Goal: Task Accomplishment & Management: Manage account settings

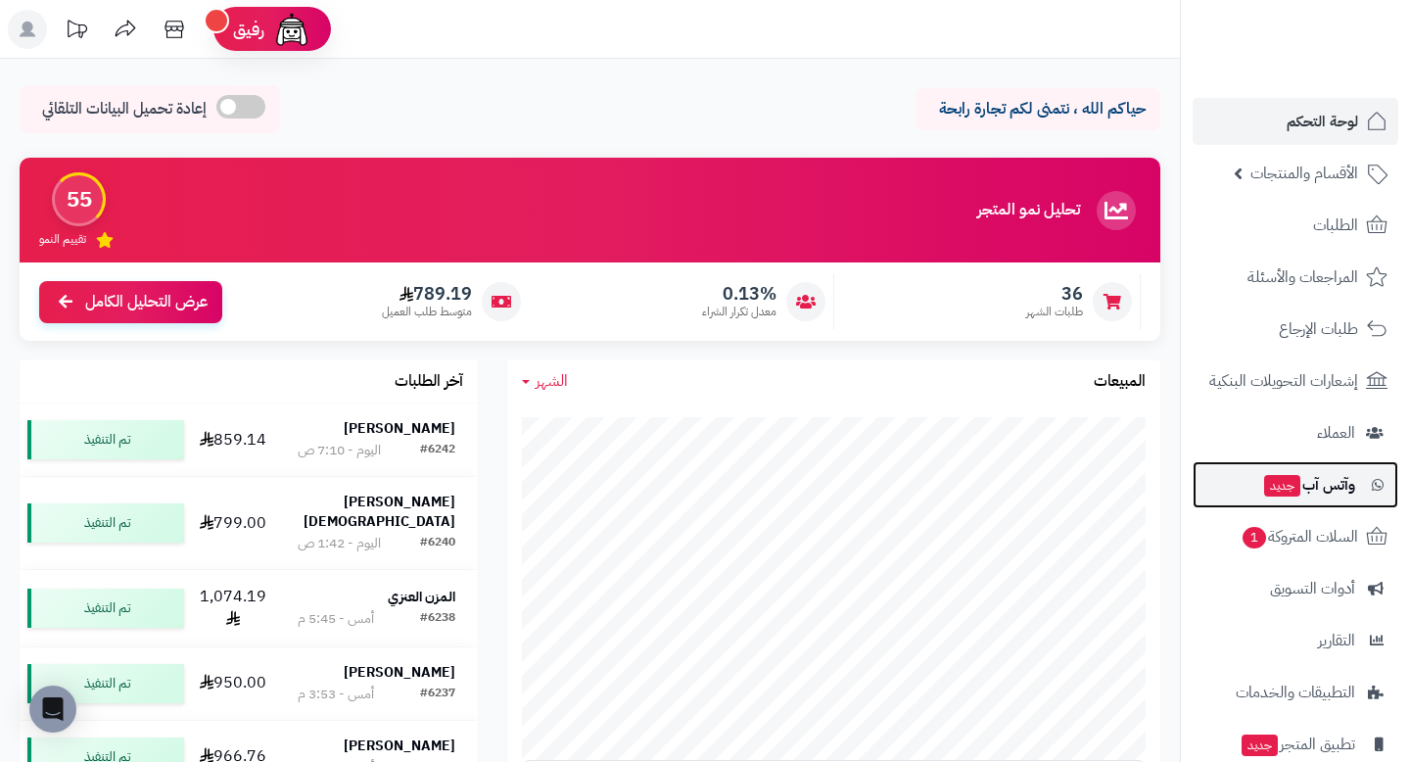
click at [1339, 481] on span "وآتس آب جديد" at bounding box center [1308, 484] width 93 height 27
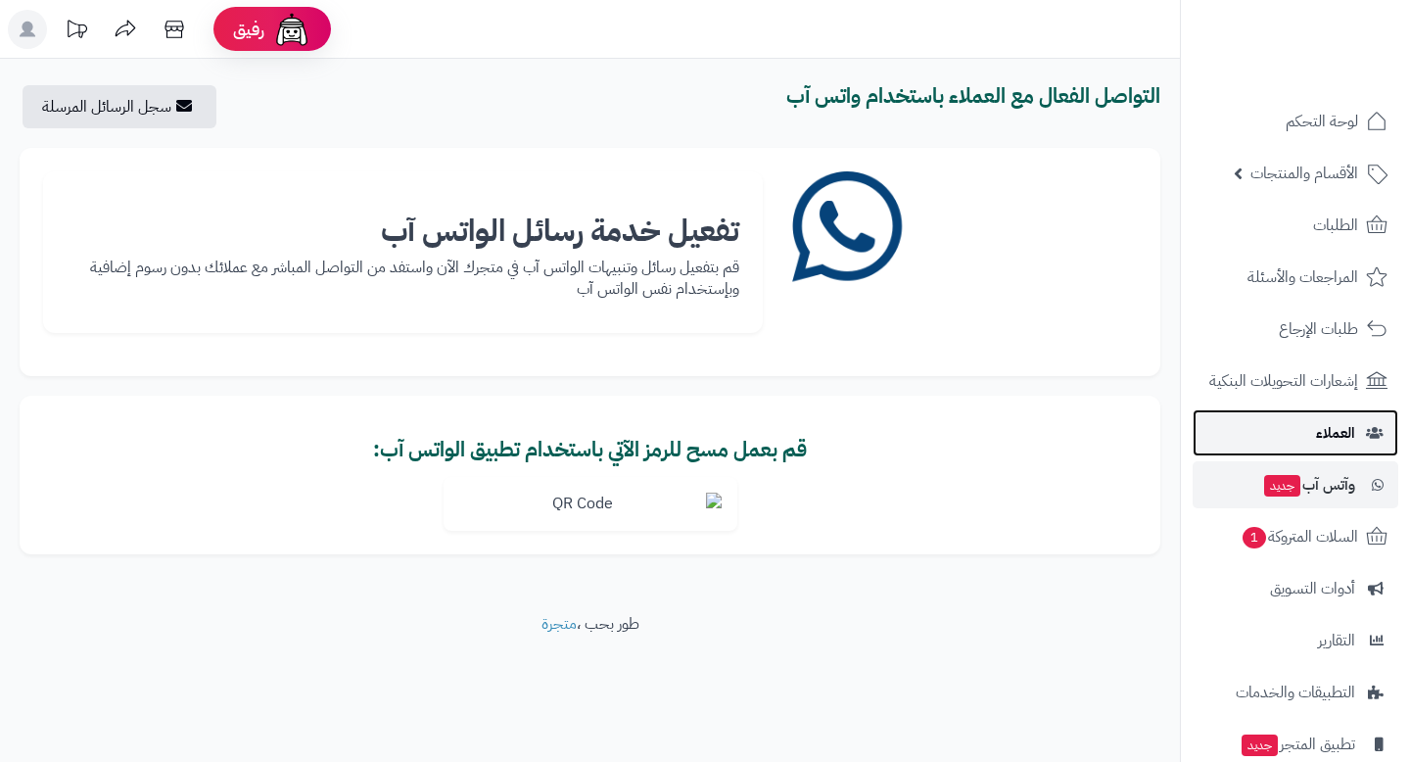
click at [1342, 434] on span "العملاء" at bounding box center [1335, 432] width 39 height 27
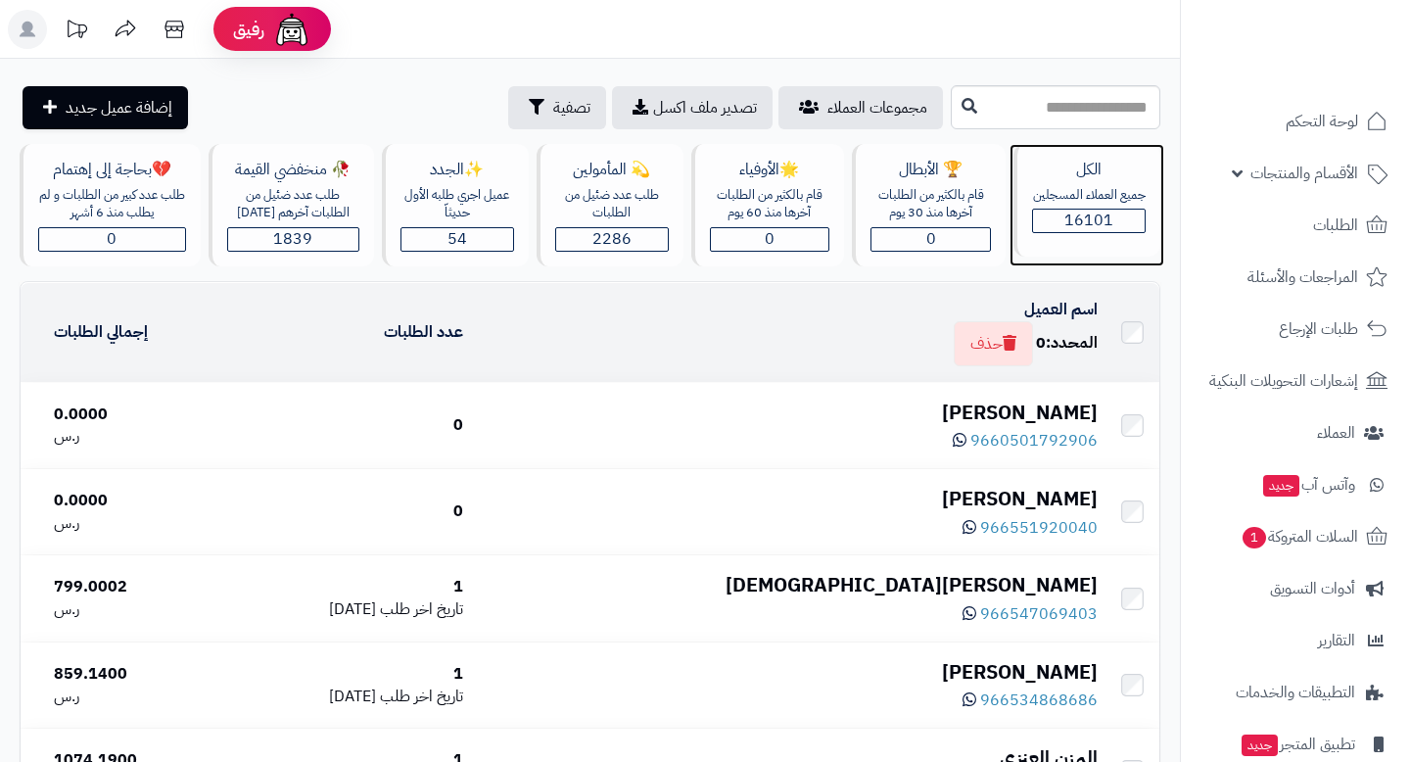
click at [1105, 214] on span "16101" at bounding box center [1089, 221] width 49 height 24
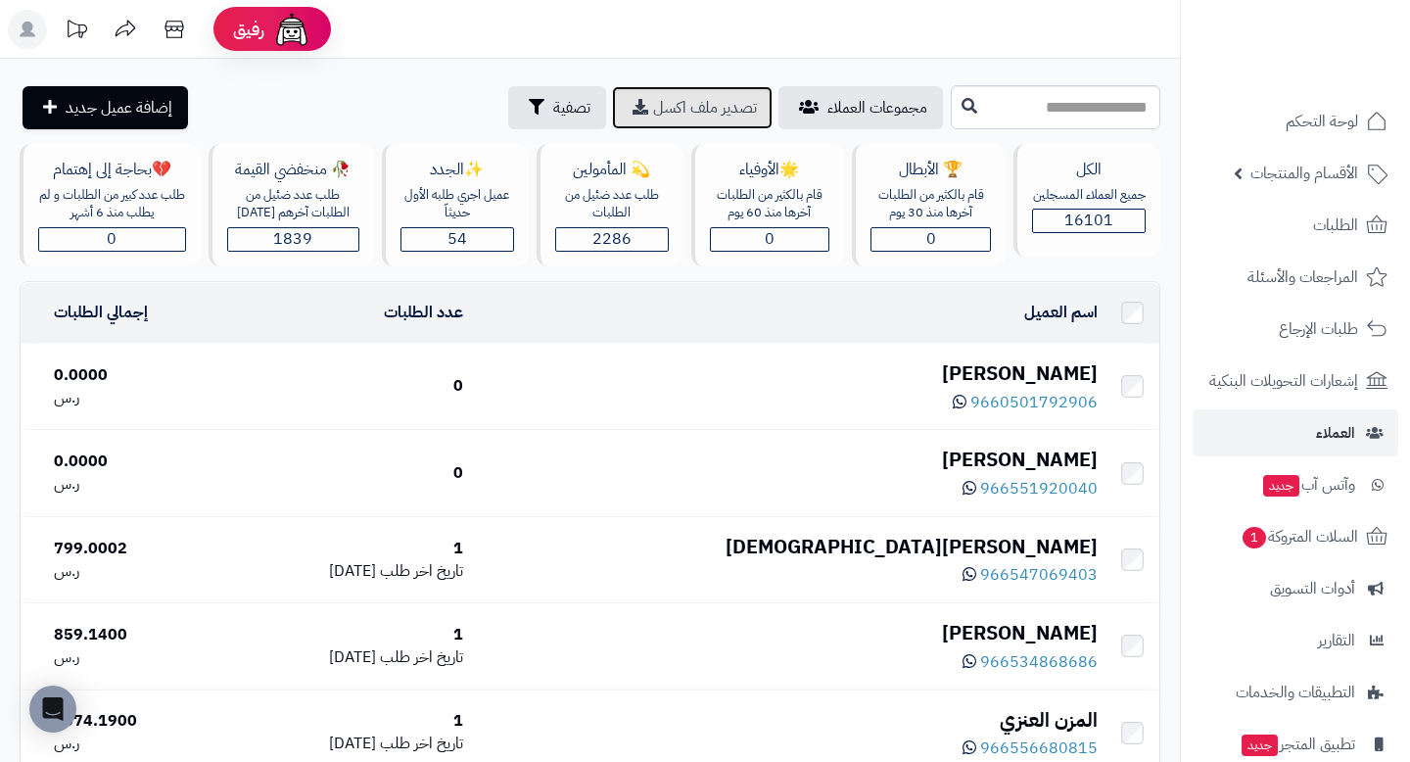
click at [718, 110] on span "تصدير ملف اكسل" at bounding box center [705, 108] width 104 height 24
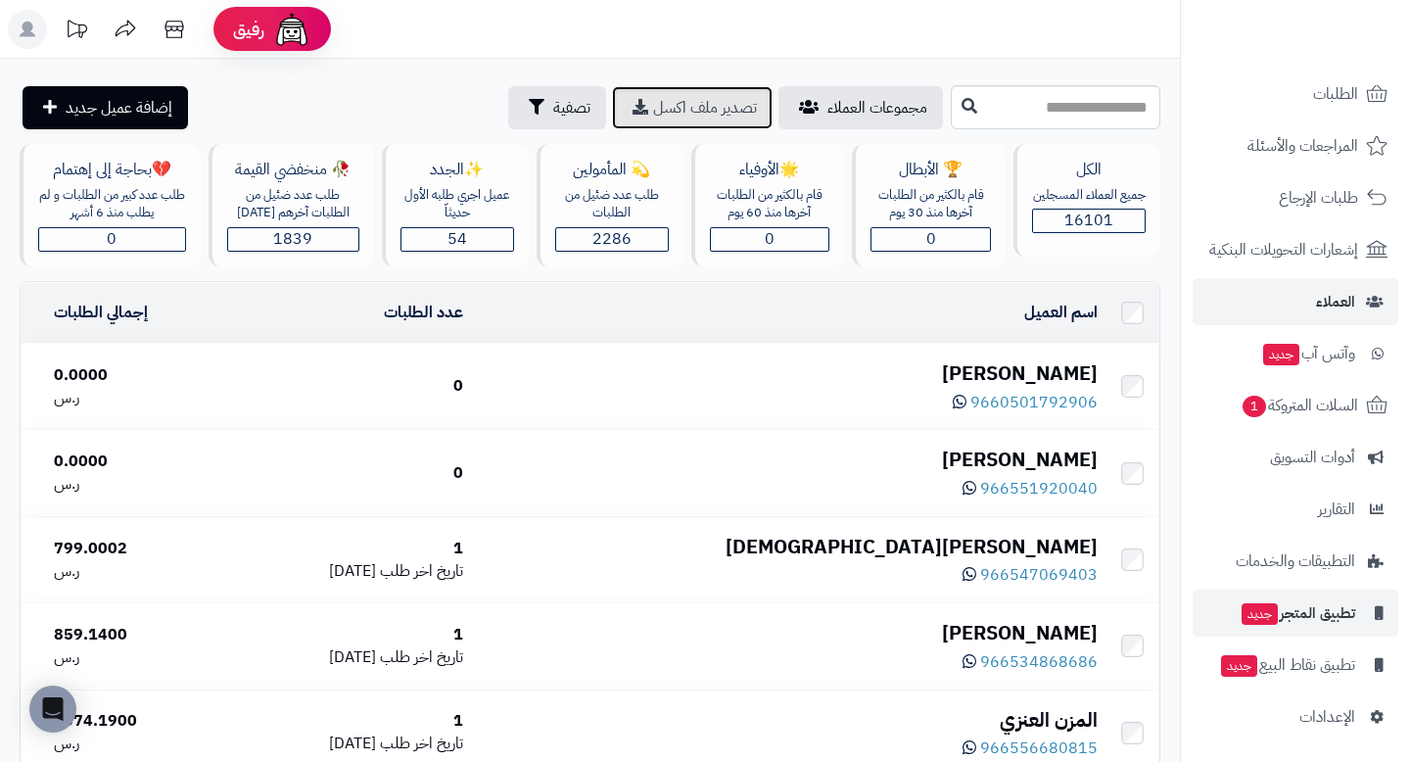
scroll to position [134, 0]
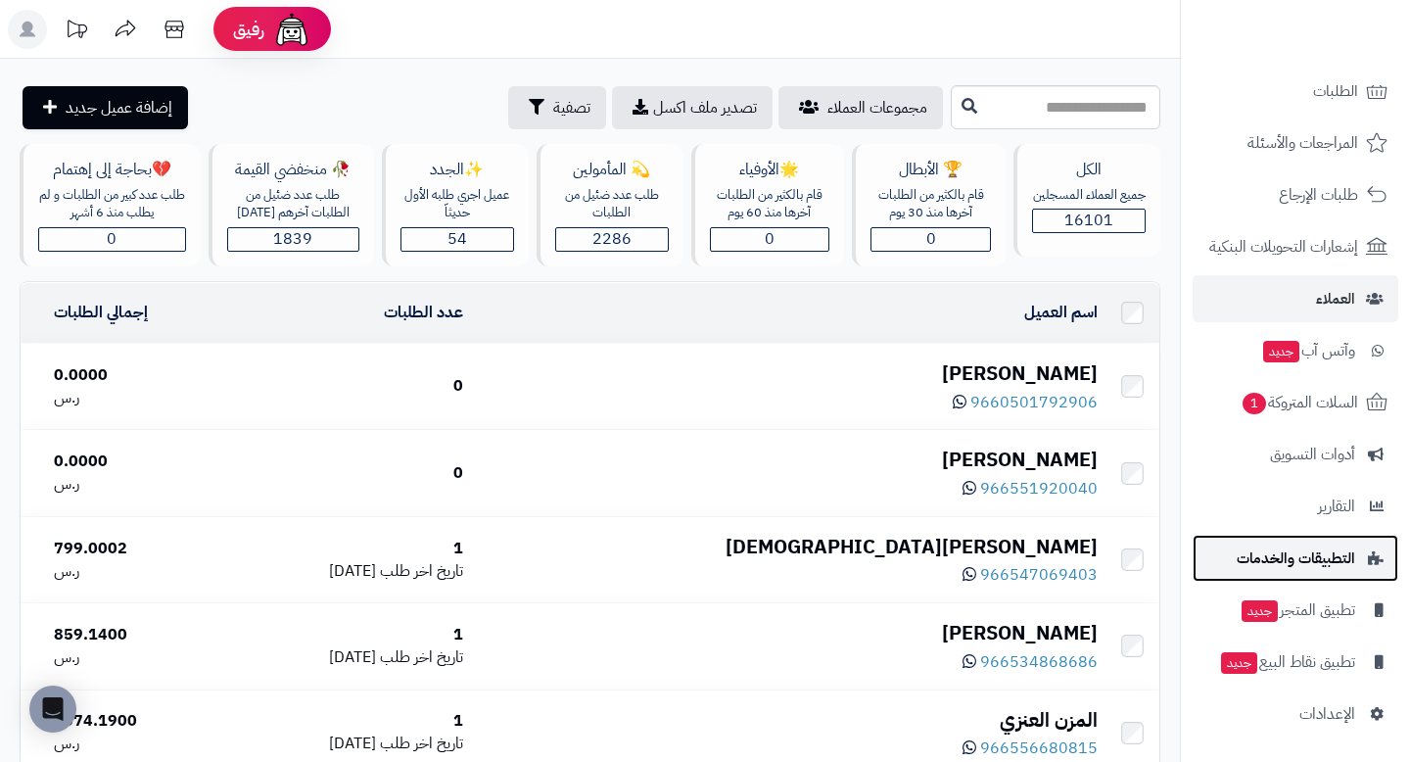
click at [1324, 561] on span "التطبيقات والخدمات" at bounding box center [1296, 558] width 119 height 27
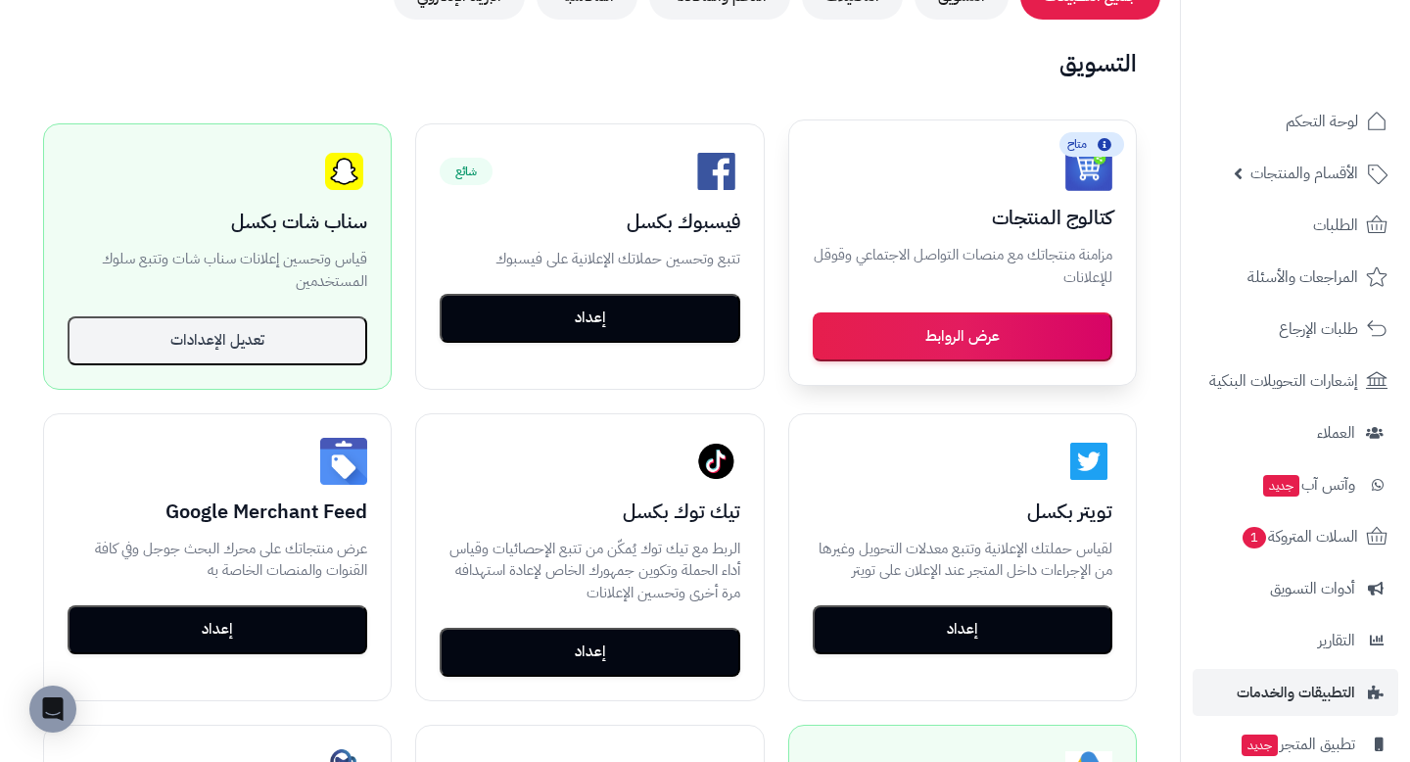
scroll to position [317, 0]
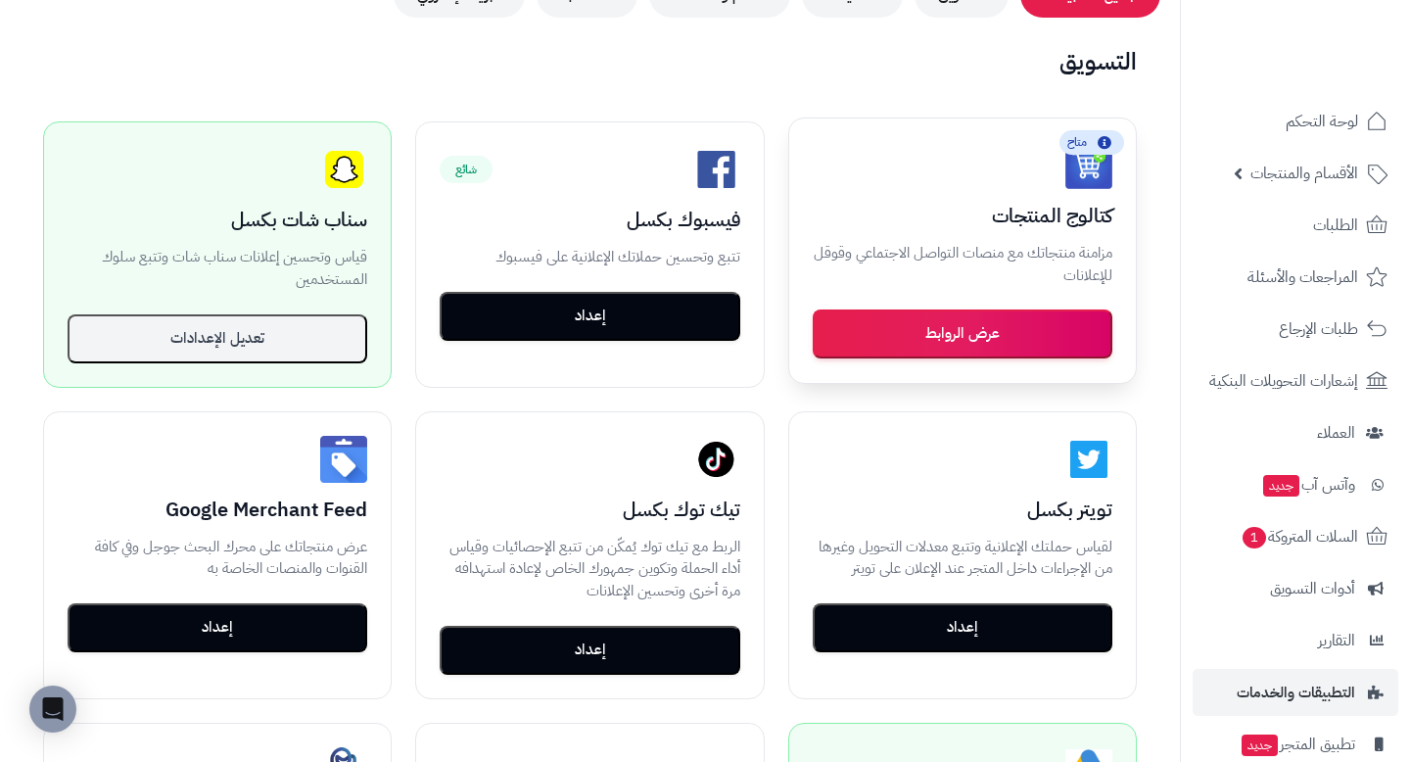
click at [993, 334] on button "عرض الروابط" at bounding box center [963, 334] width 300 height 49
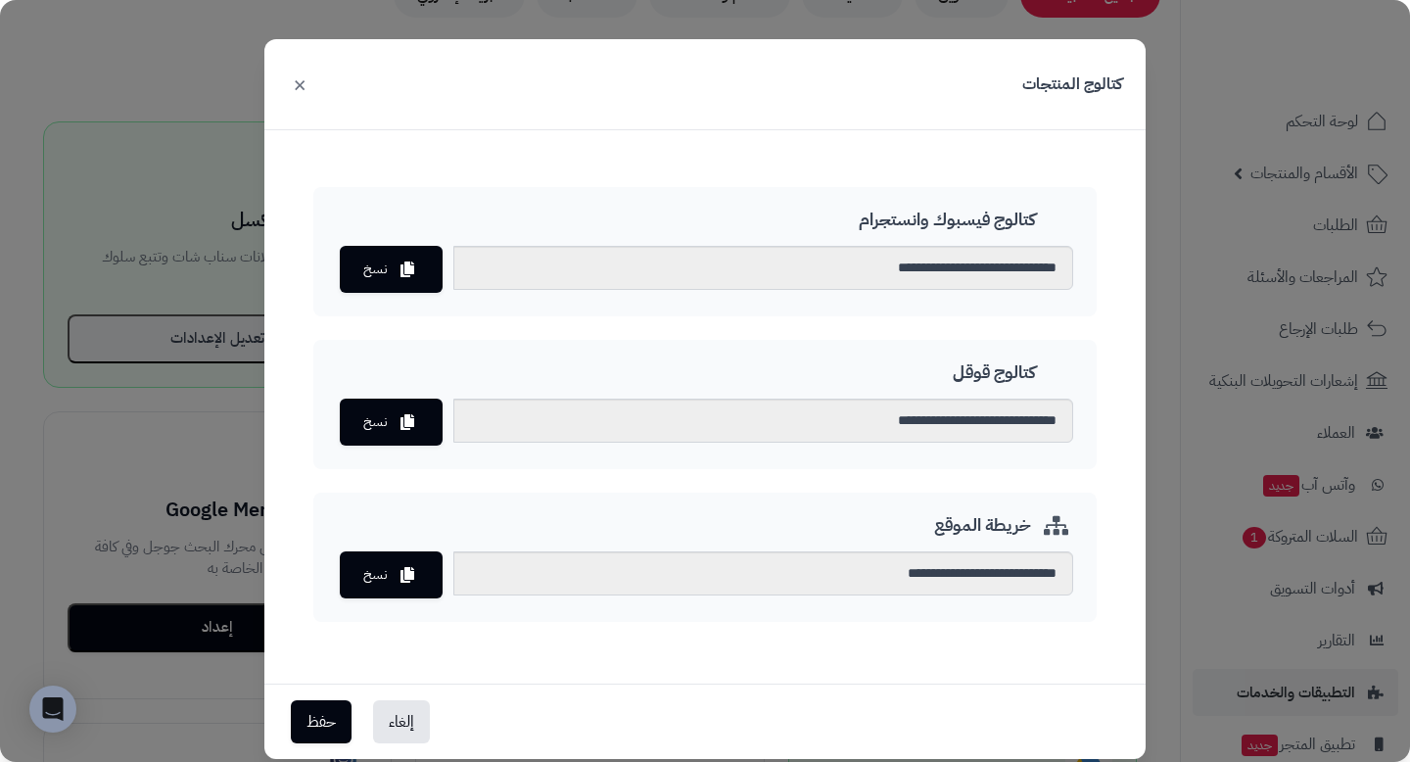
scroll to position [199, 0]
click at [304, 93] on button "×" at bounding box center [300, 83] width 24 height 43
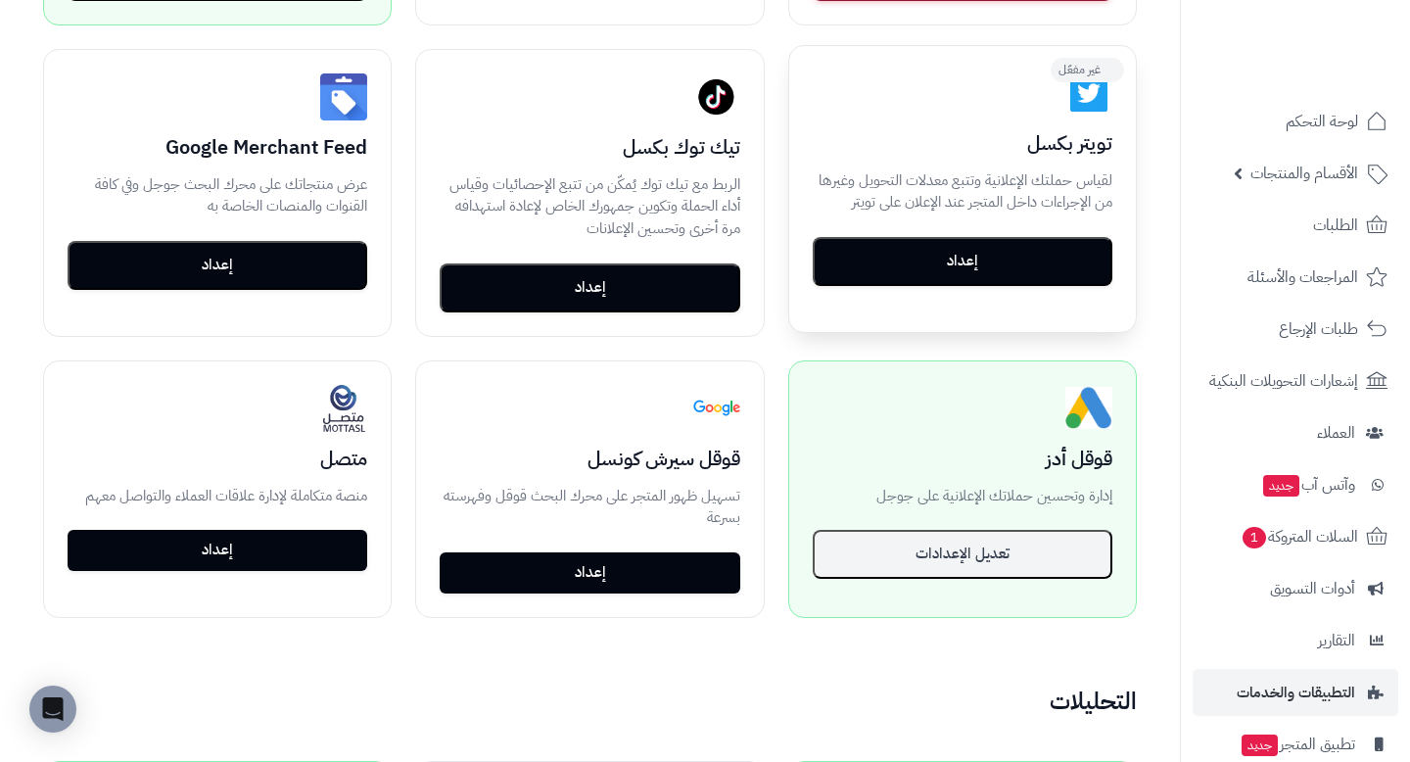
scroll to position [683, 0]
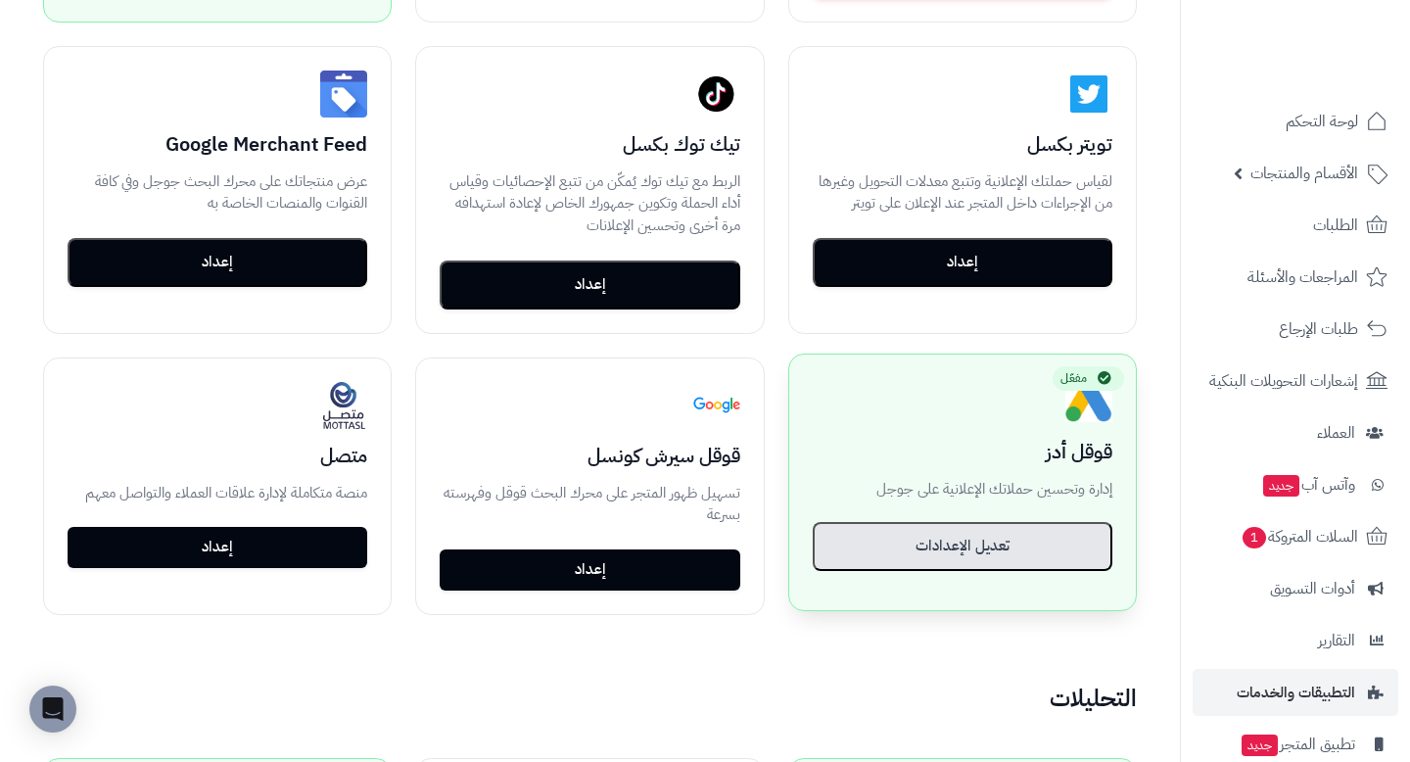
click at [991, 548] on button "تعديل الإعدادات" at bounding box center [963, 546] width 300 height 49
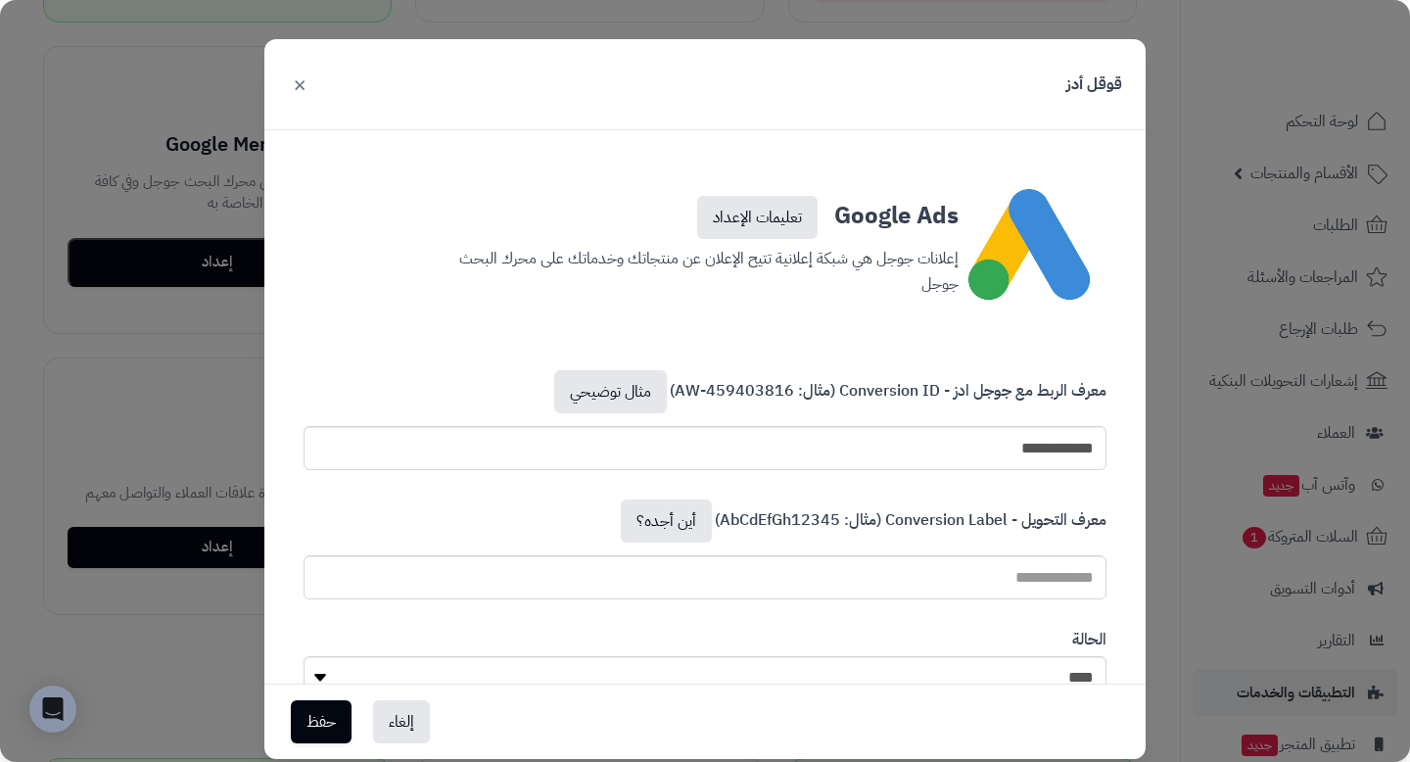
scroll to position [71, 0]
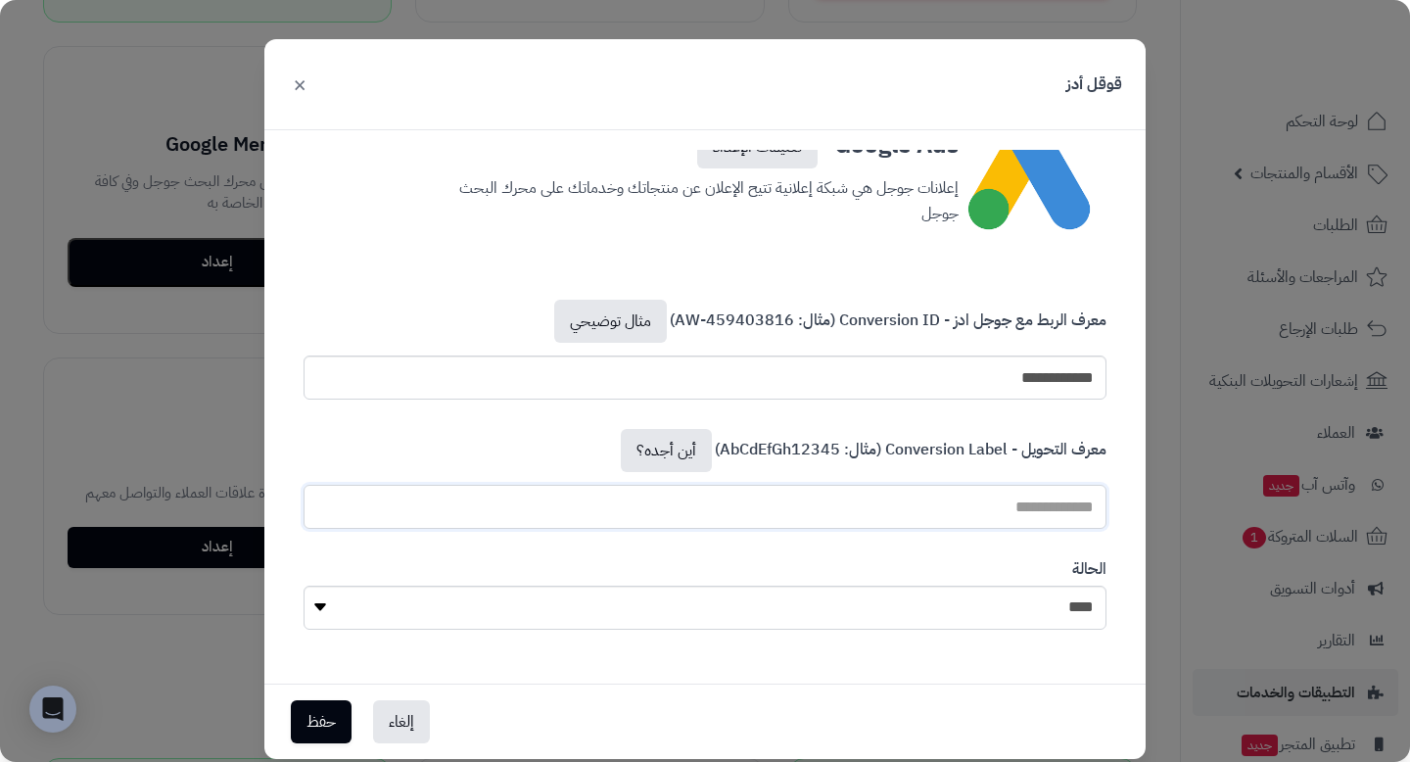
click at [929, 508] on input "معرف التحويل - Conversion Label (مثال: AbCdEfGh12345) أين أجده؟" at bounding box center [705, 507] width 803 height 44
click at [875, 410] on div "**********" at bounding box center [705, 349] width 833 height 129
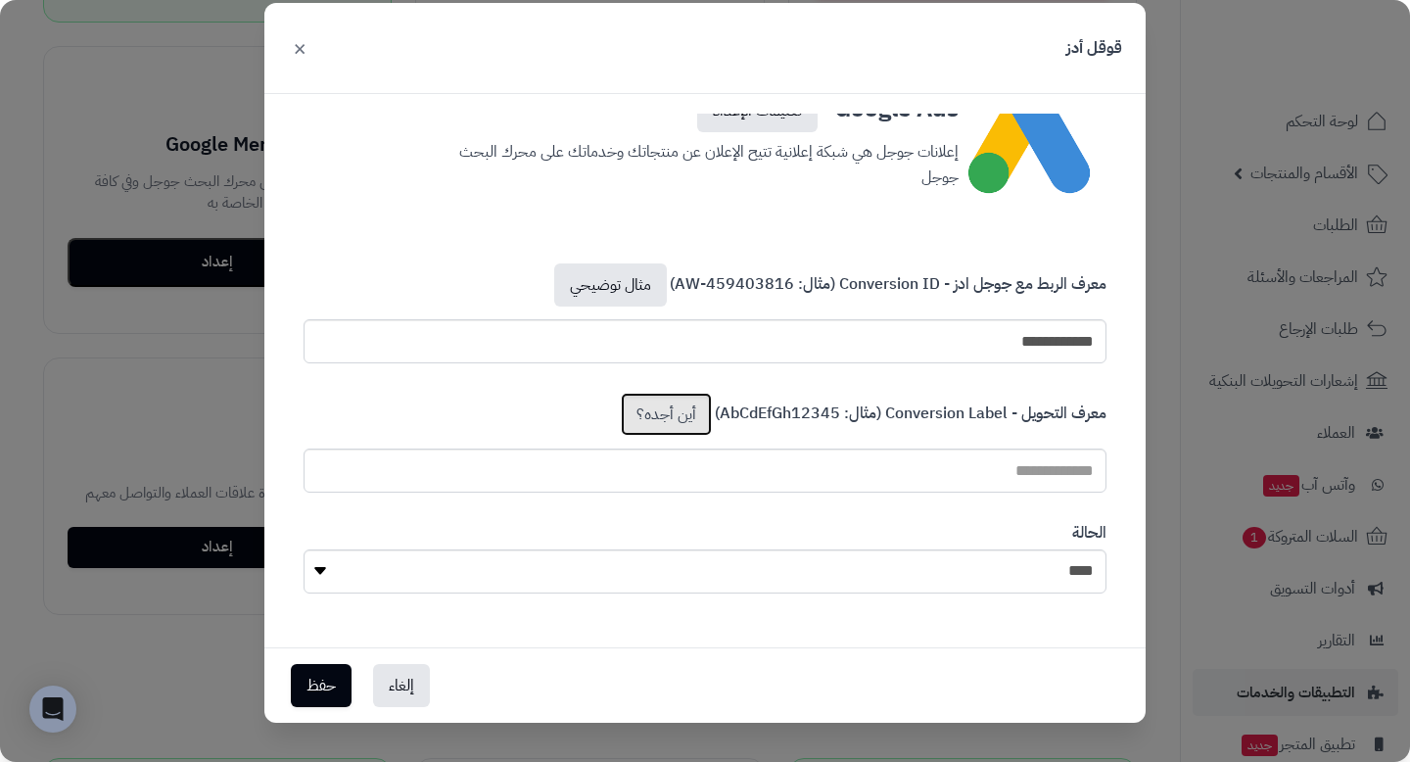
click at [692, 416] on link "أين أجده؟" at bounding box center [666, 414] width 91 height 43
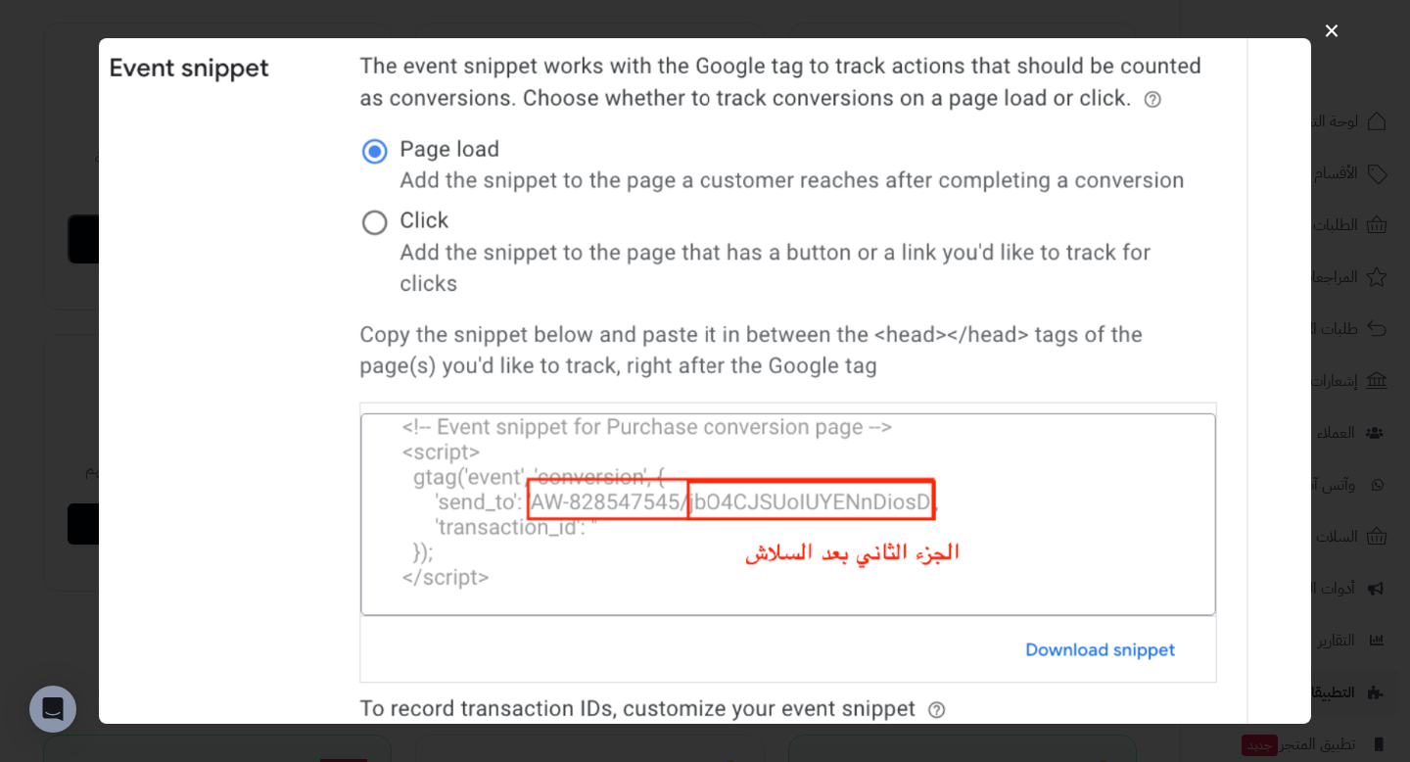
scroll to position [687, 0]
click at [1330, 24] on button "×" at bounding box center [1331, 29] width 37 height 62
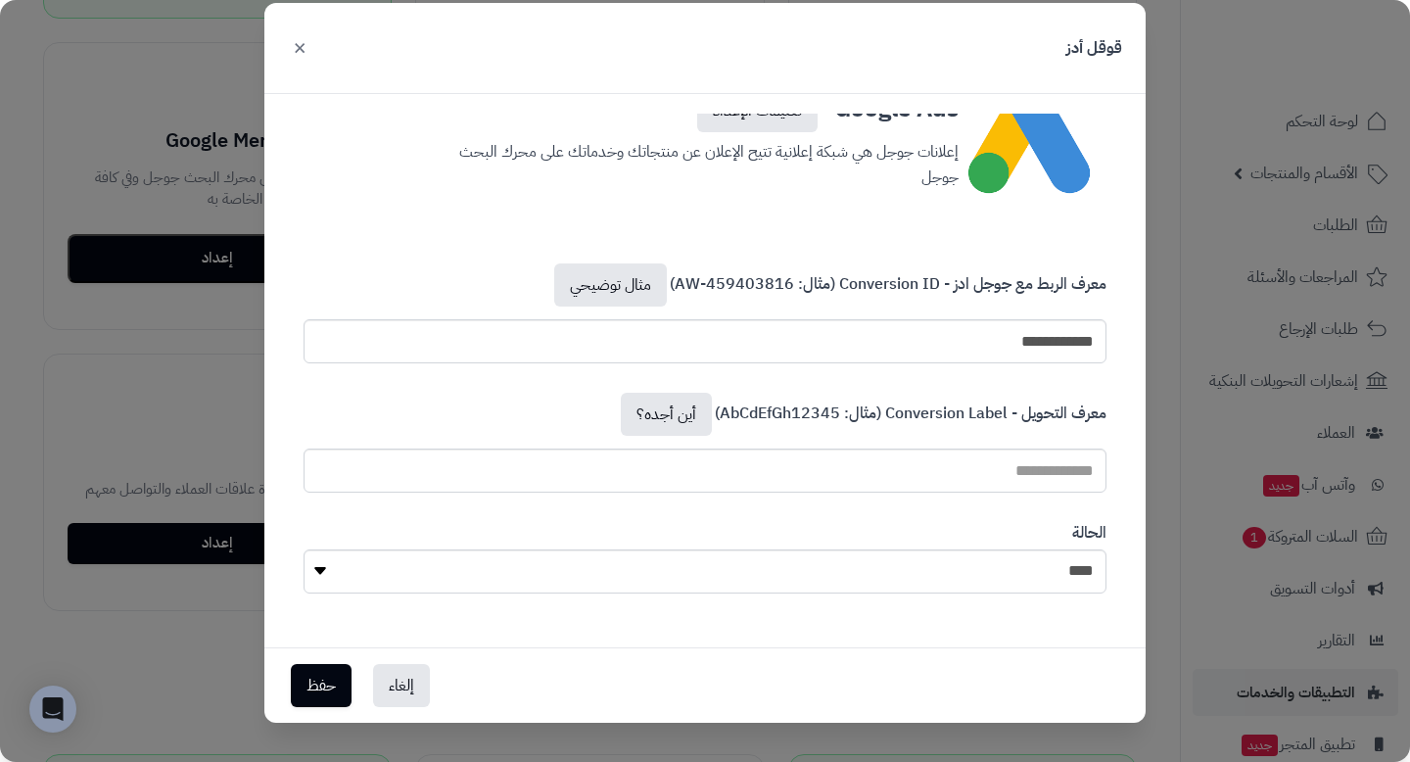
click at [289, 42] on button "×" at bounding box center [300, 46] width 24 height 43
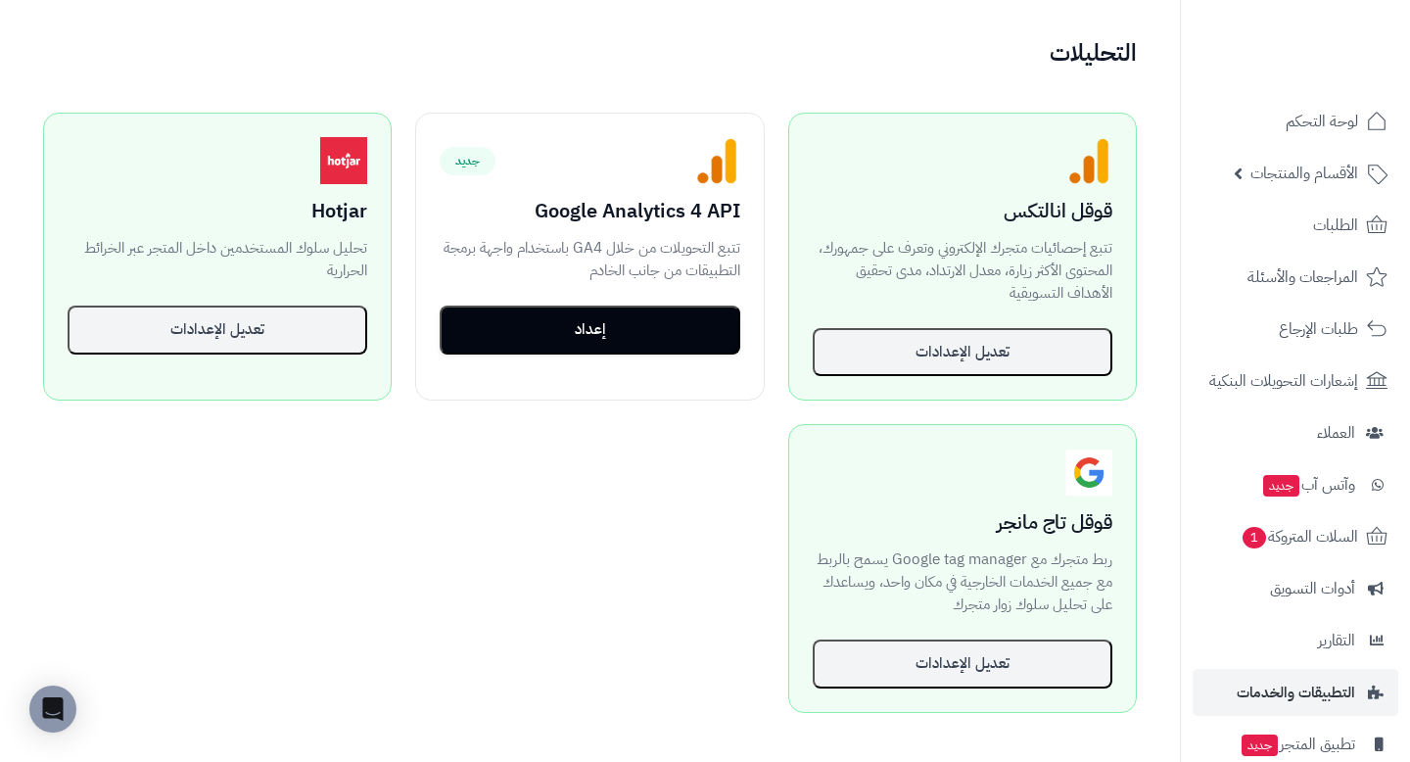
scroll to position [1382, 0]
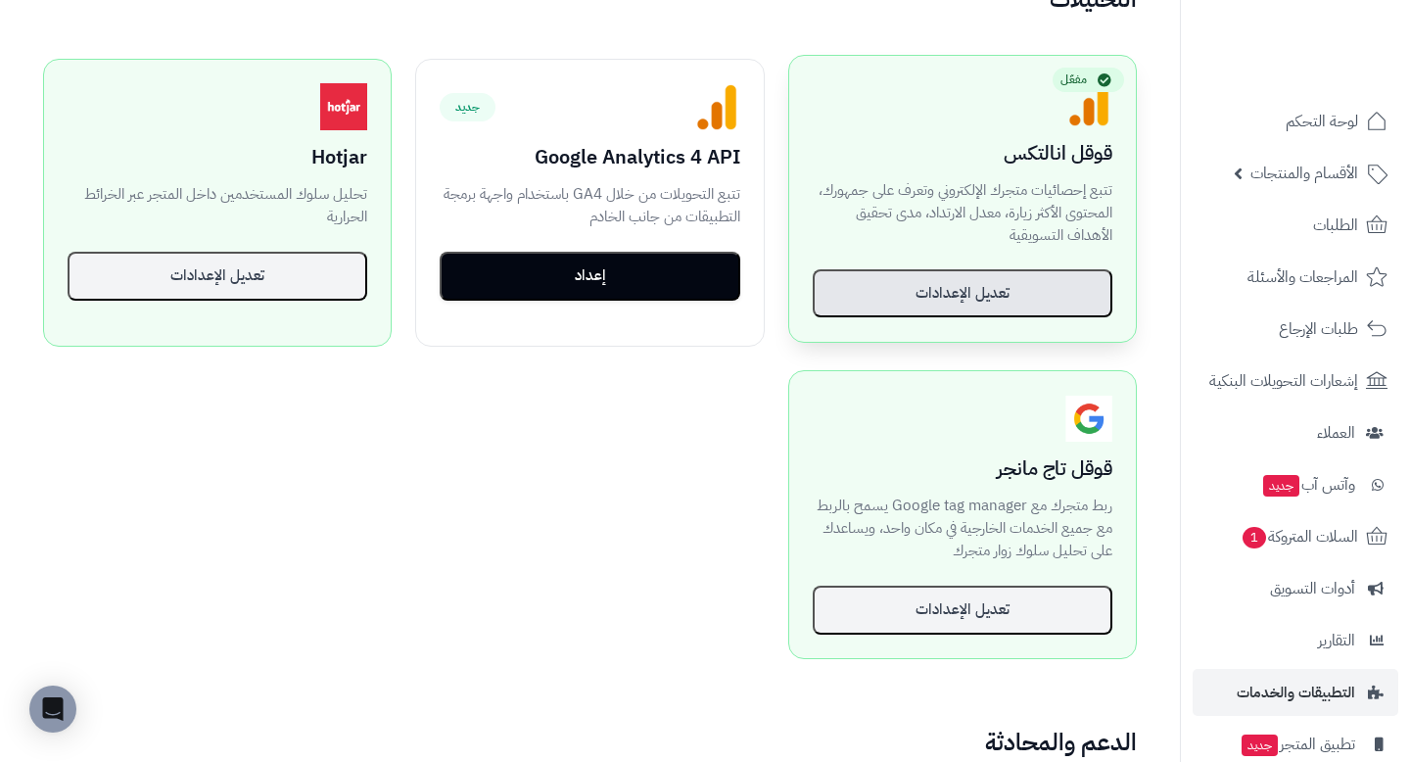
click at [1002, 291] on button "تعديل الإعدادات" at bounding box center [963, 293] width 300 height 49
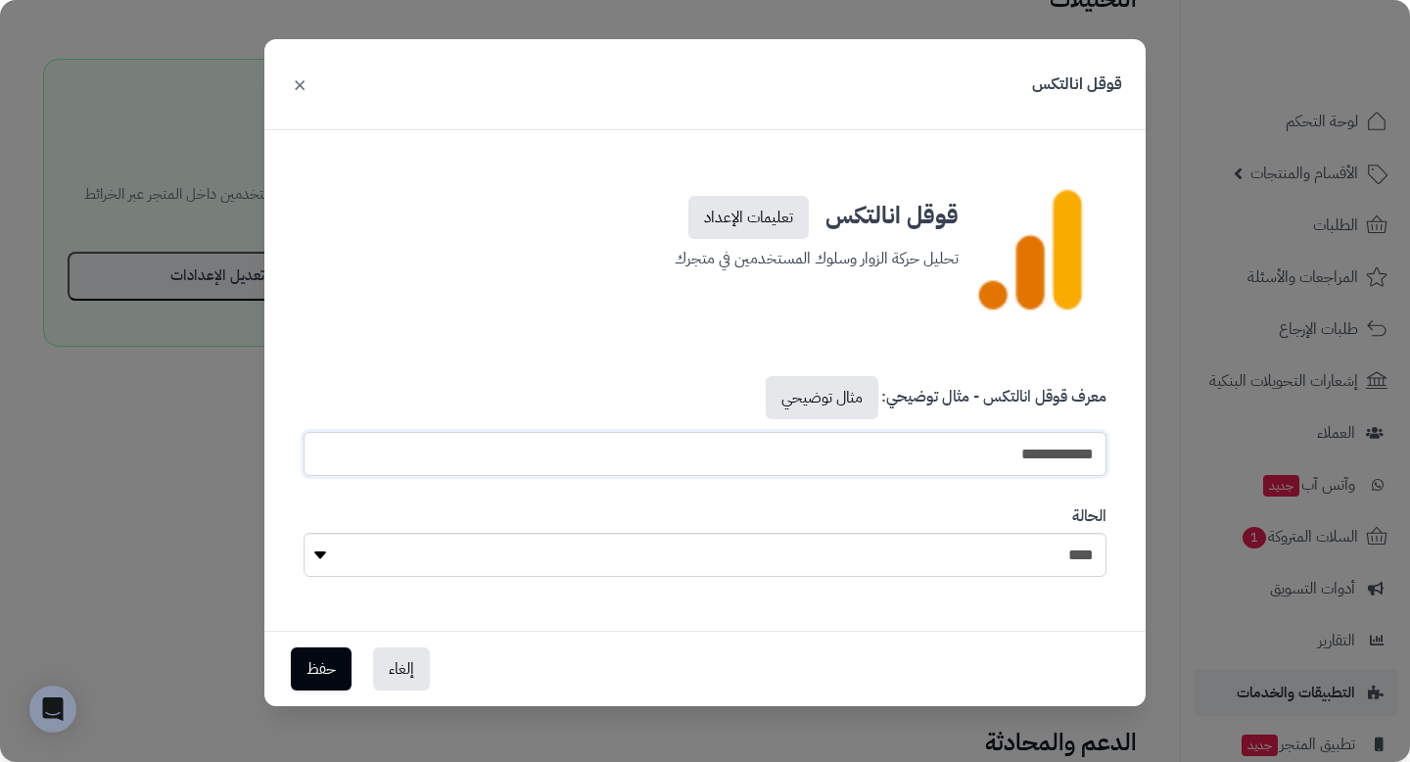
click at [942, 447] on input "**********" at bounding box center [705, 454] width 803 height 44
click at [301, 85] on button "×" at bounding box center [300, 83] width 24 height 43
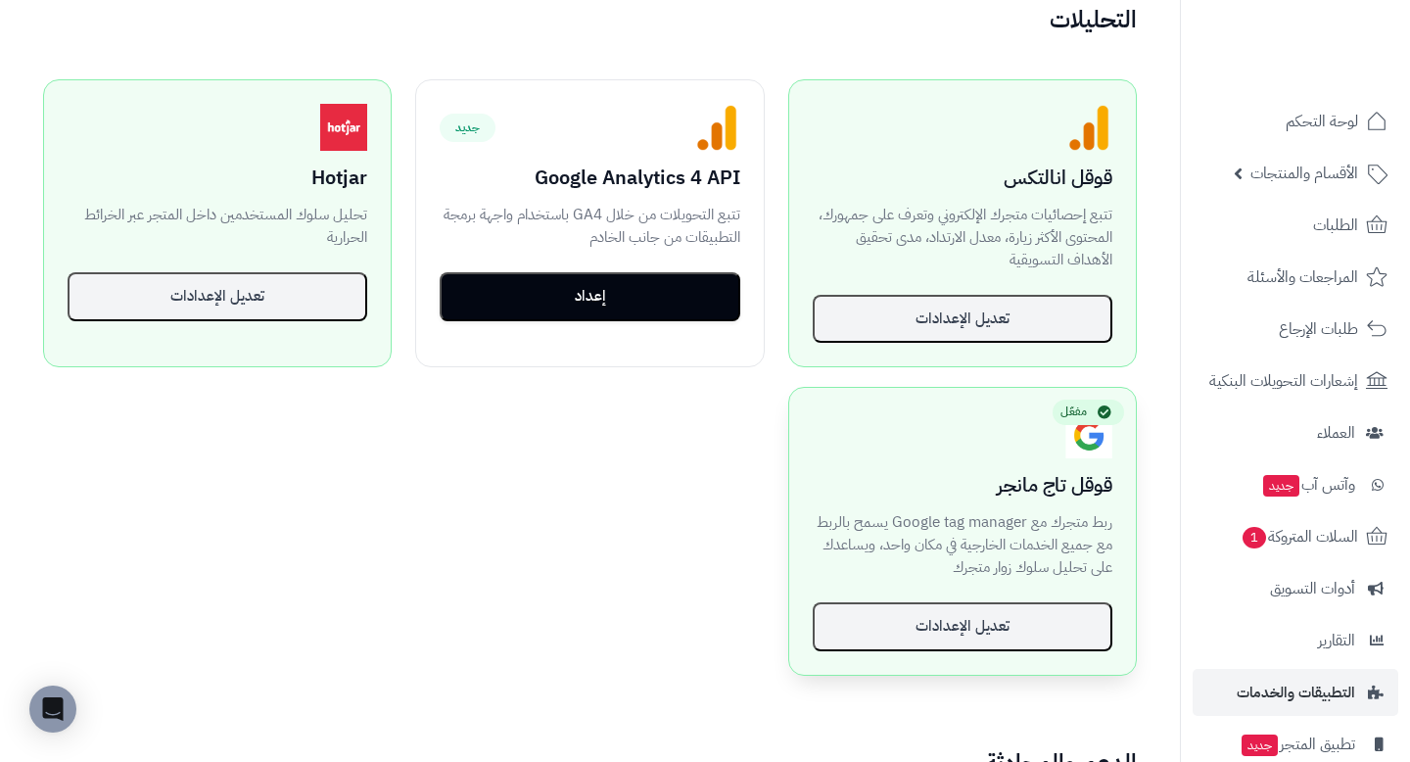
scroll to position [1392, 0]
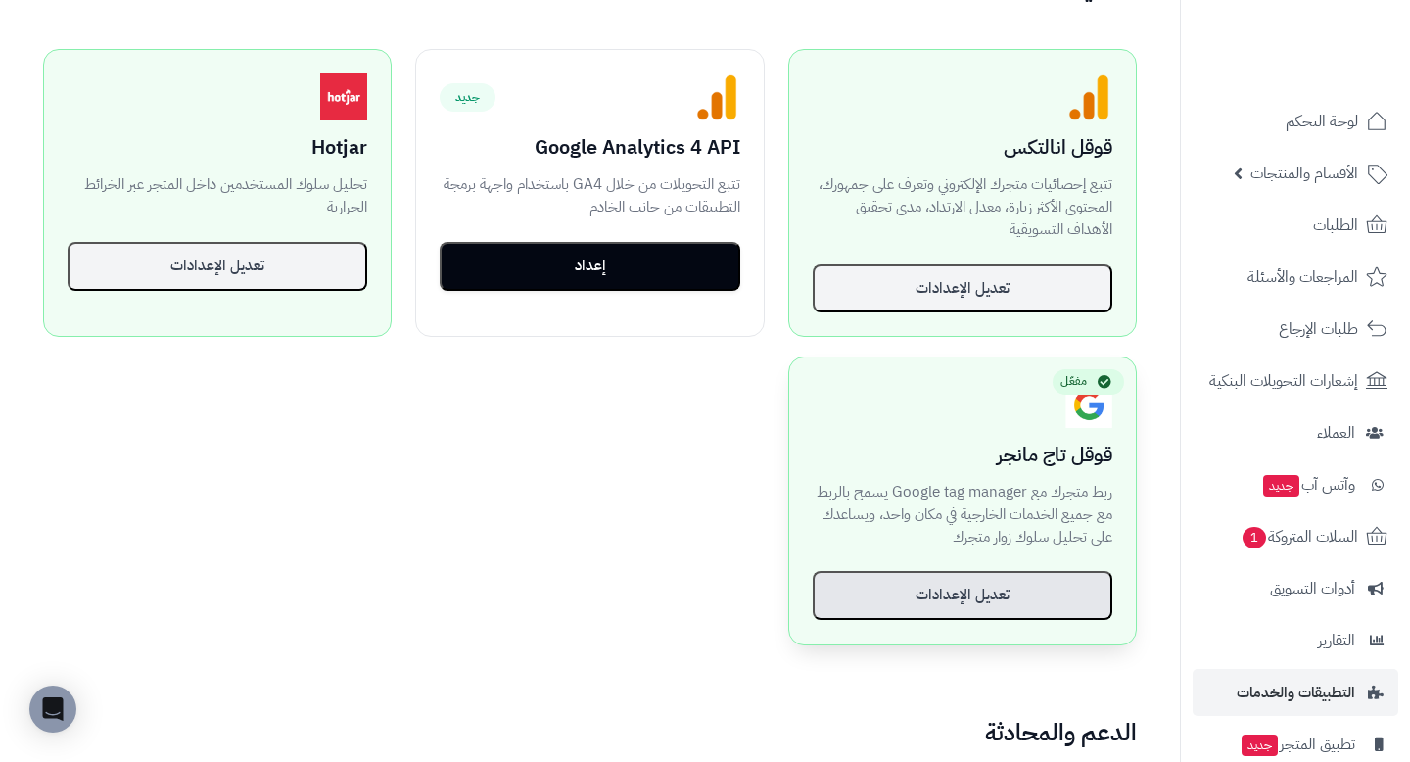
click at [983, 602] on button "تعديل الإعدادات" at bounding box center [963, 595] width 300 height 49
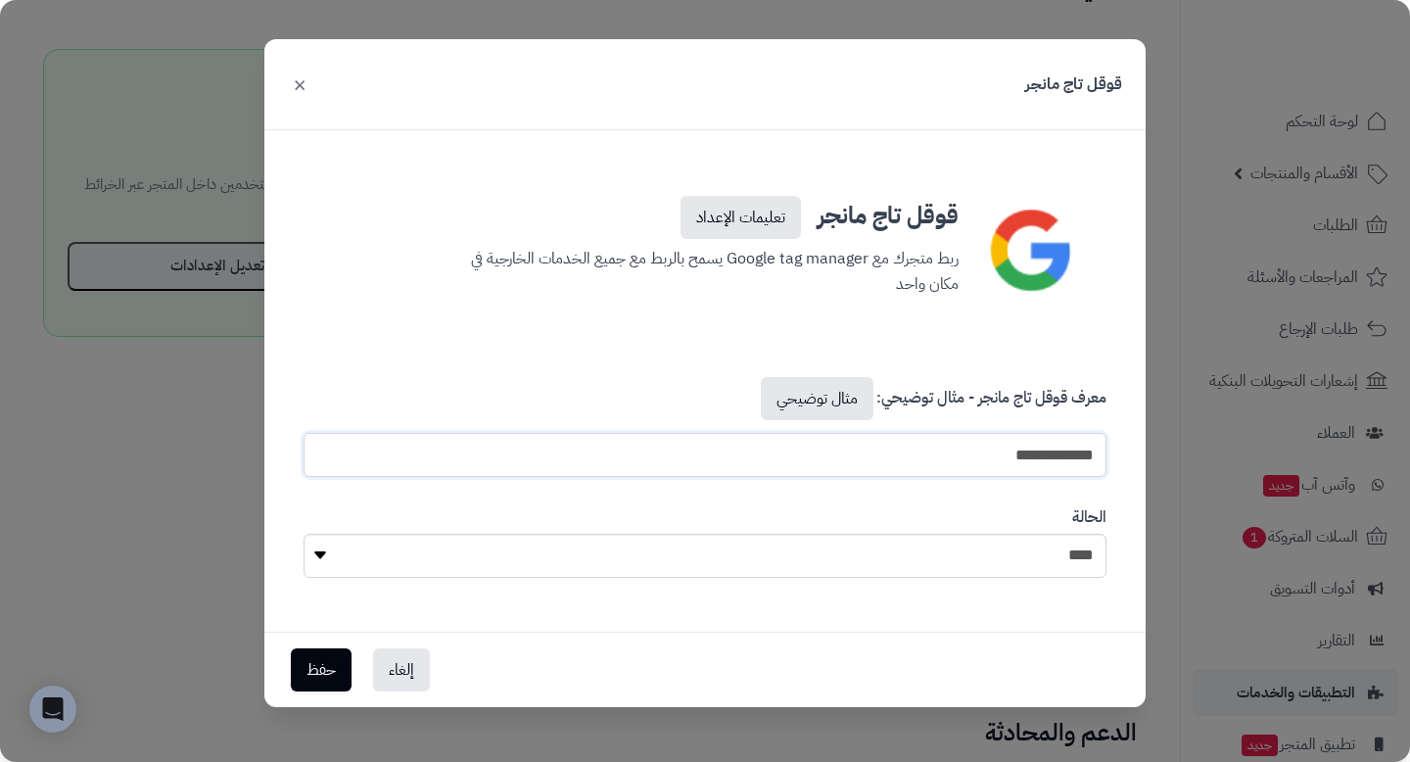
click at [951, 455] on input "**********" at bounding box center [705, 455] width 803 height 44
click at [889, 530] on div "الحالة **** ****" at bounding box center [705, 542] width 833 height 101
click at [388, 674] on button "إلغاء" at bounding box center [401, 668] width 57 height 43
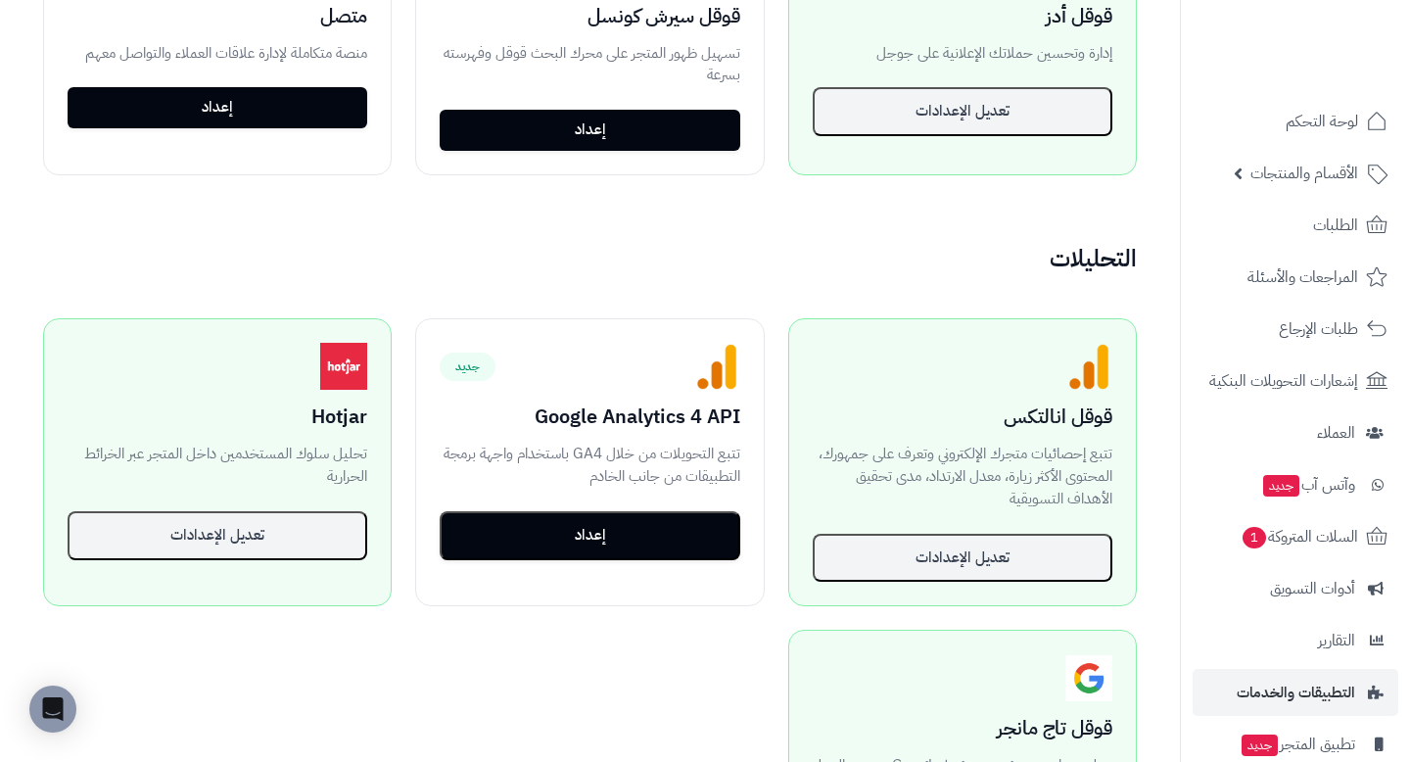
scroll to position [1086, 0]
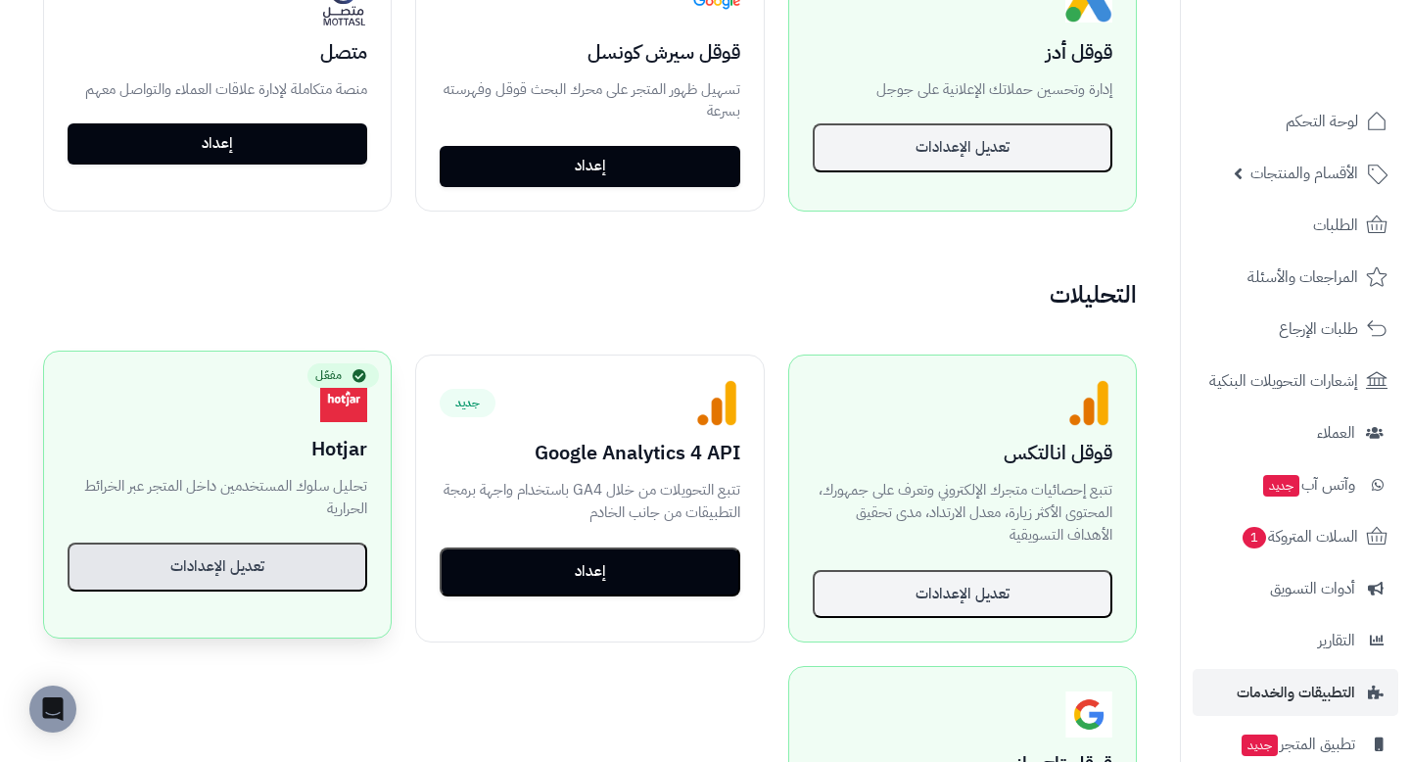
click at [282, 559] on button "تعديل الإعدادات" at bounding box center [218, 567] width 300 height 49
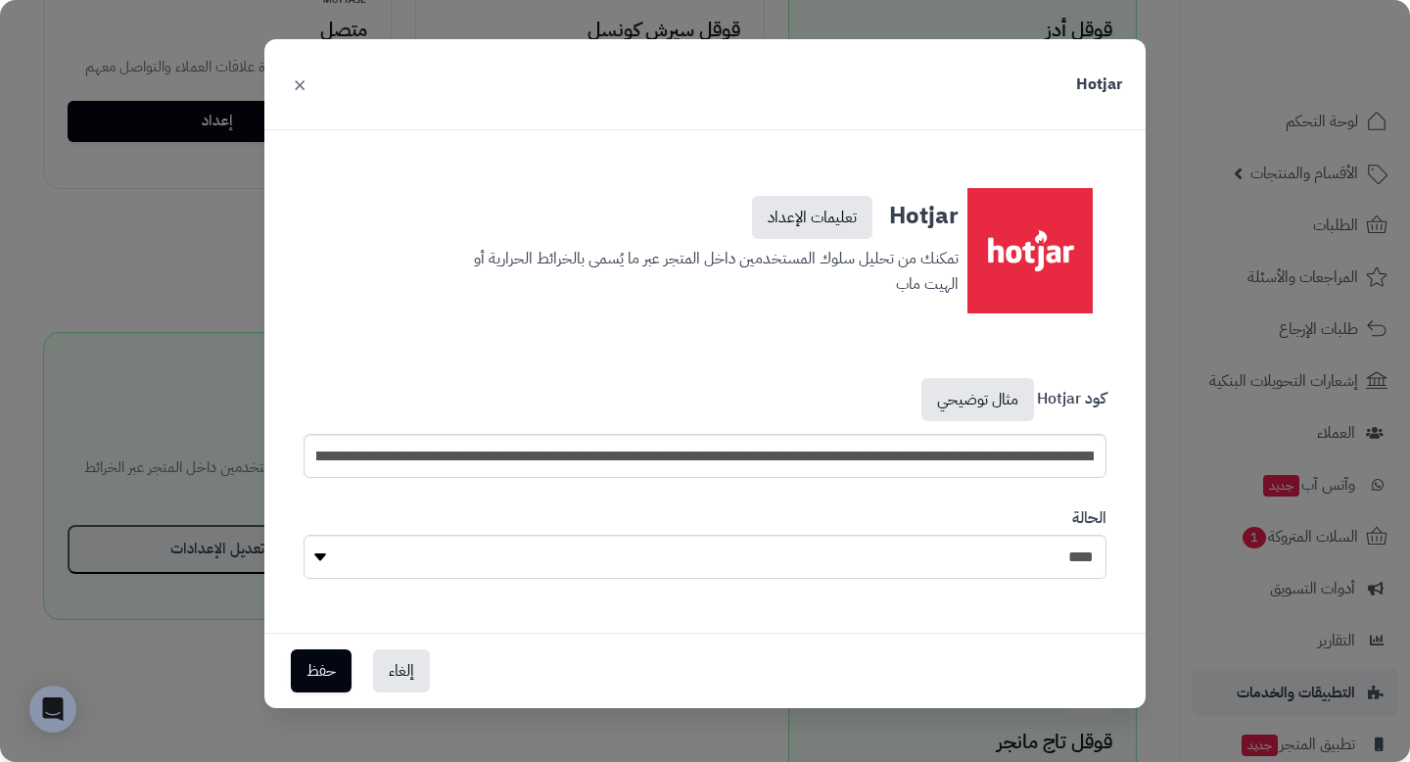
scroll to position [0, 0]
click at [394, 655] on button "إلغاء" at bounding box center [401, 669] width 57 height 43
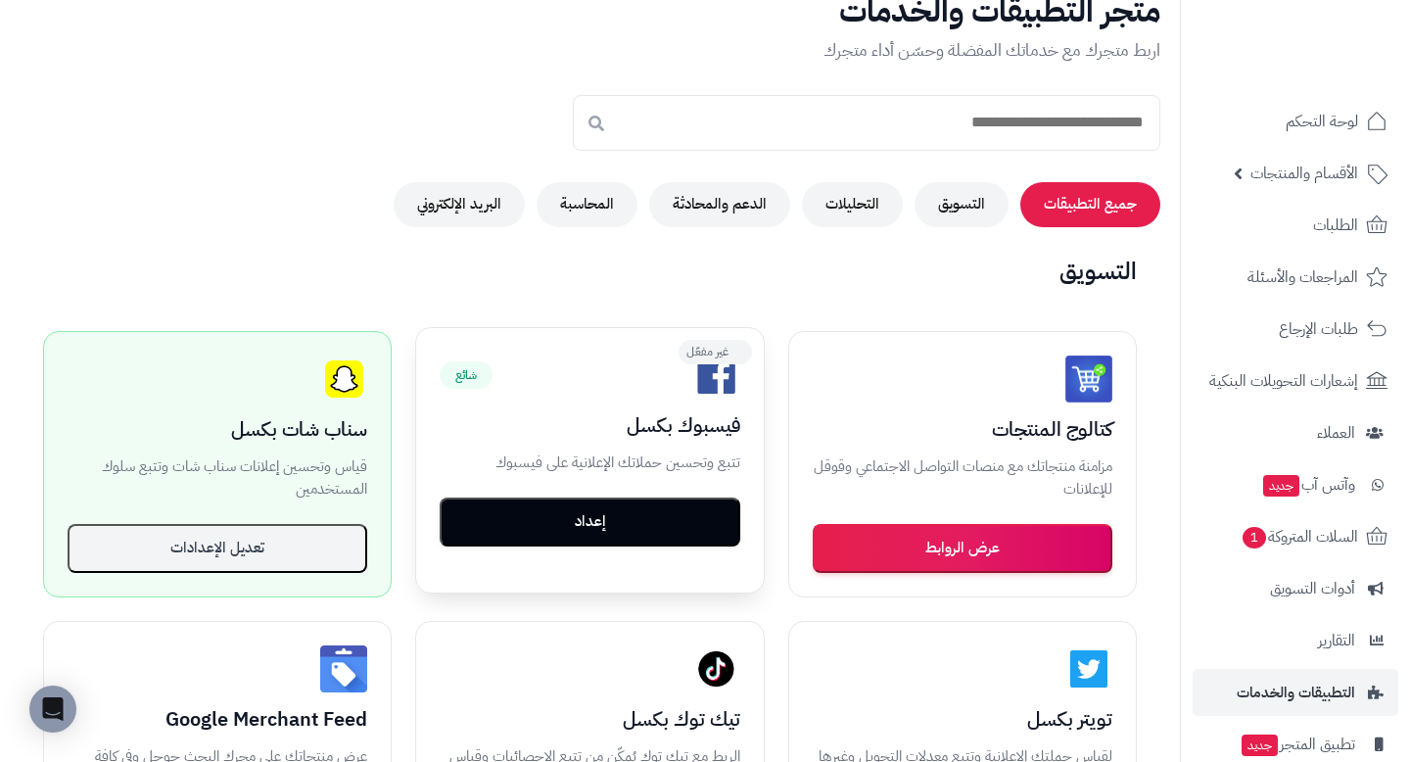
scroll to position [122, 0]
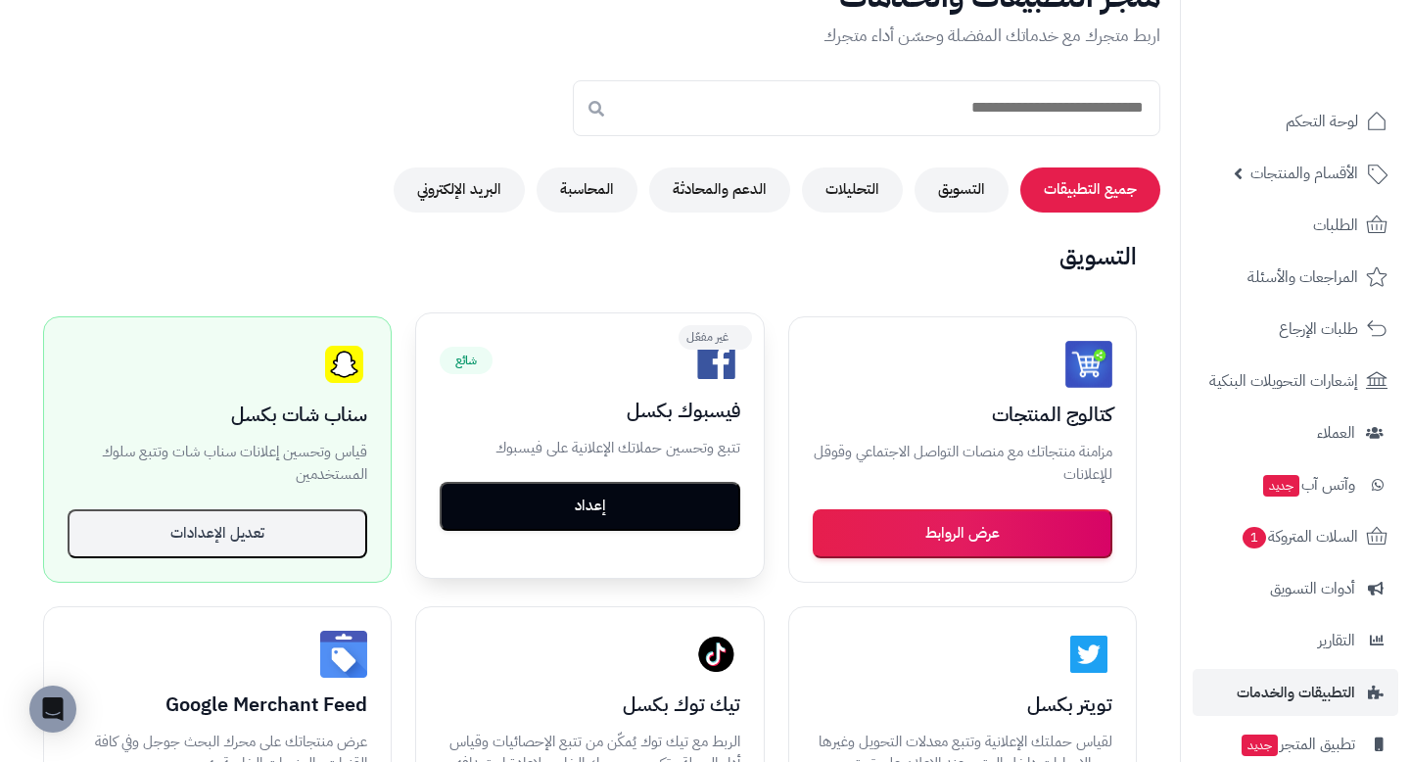
click at [603, 506] on button "إعداد" at bounding box center [590, 506] width 300 height 49
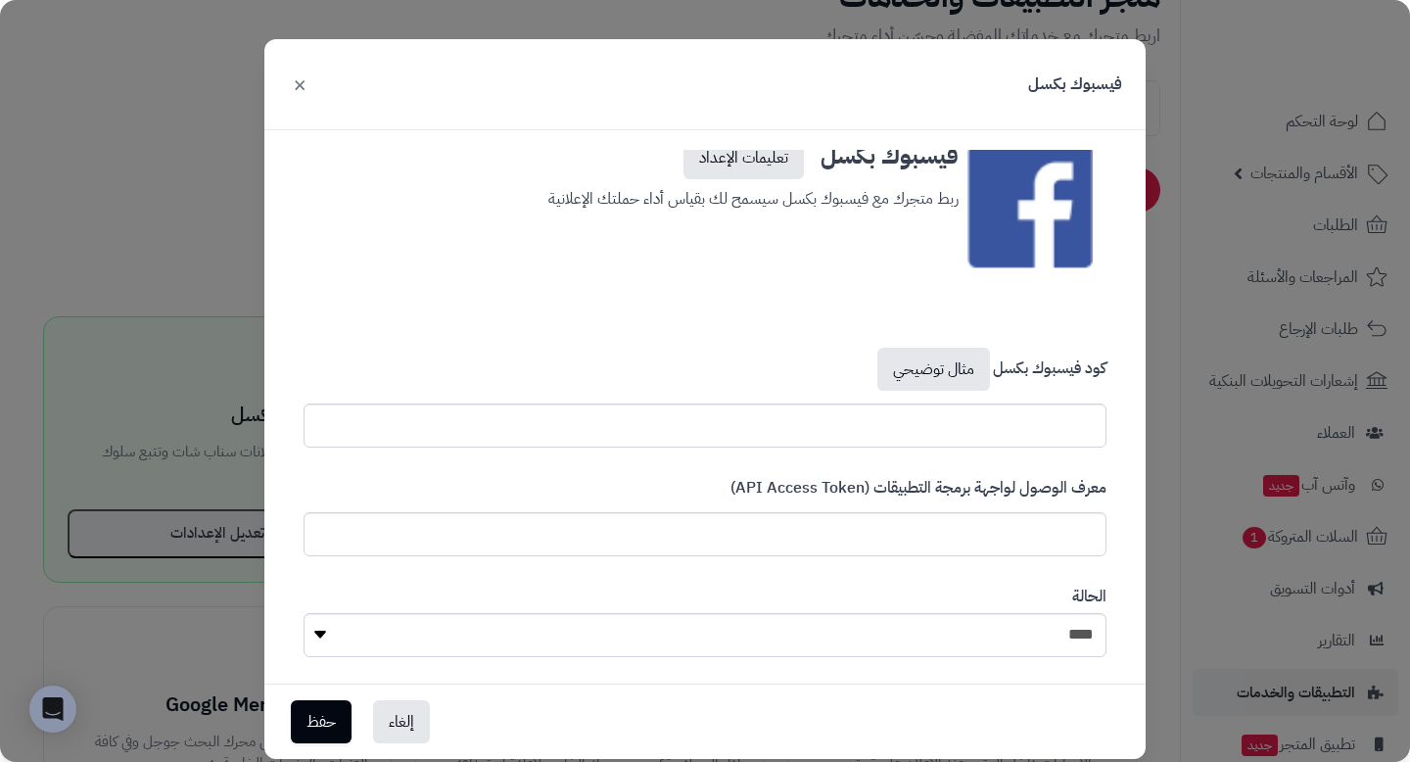
scroll to position [78, 0]
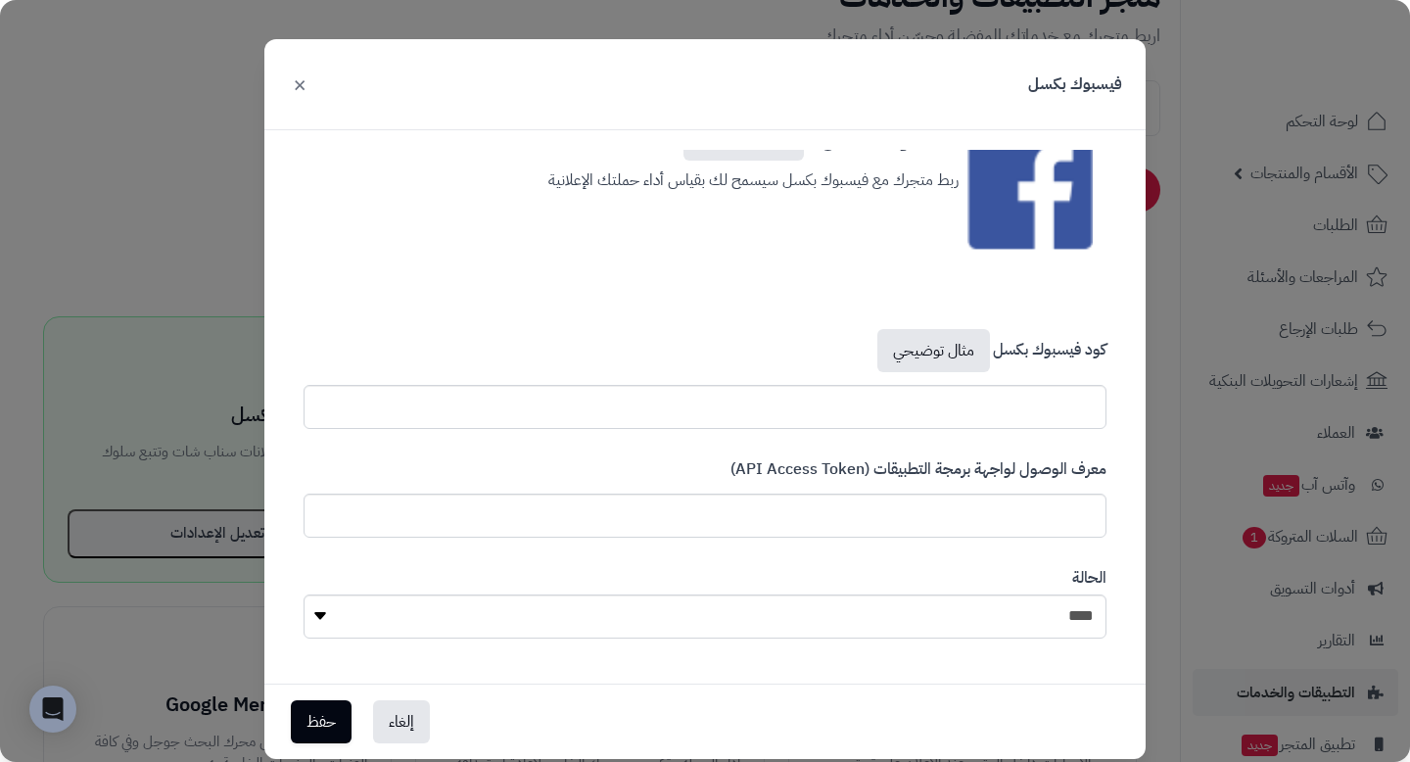
click at [917, 435] on div "كود فيسبوك بكسل مثال توضيحي" at bounding box center [705, 378] width 833 height 129
click at [910, 418] on input "text" at bounding box center [705, 407] width 803 height 44
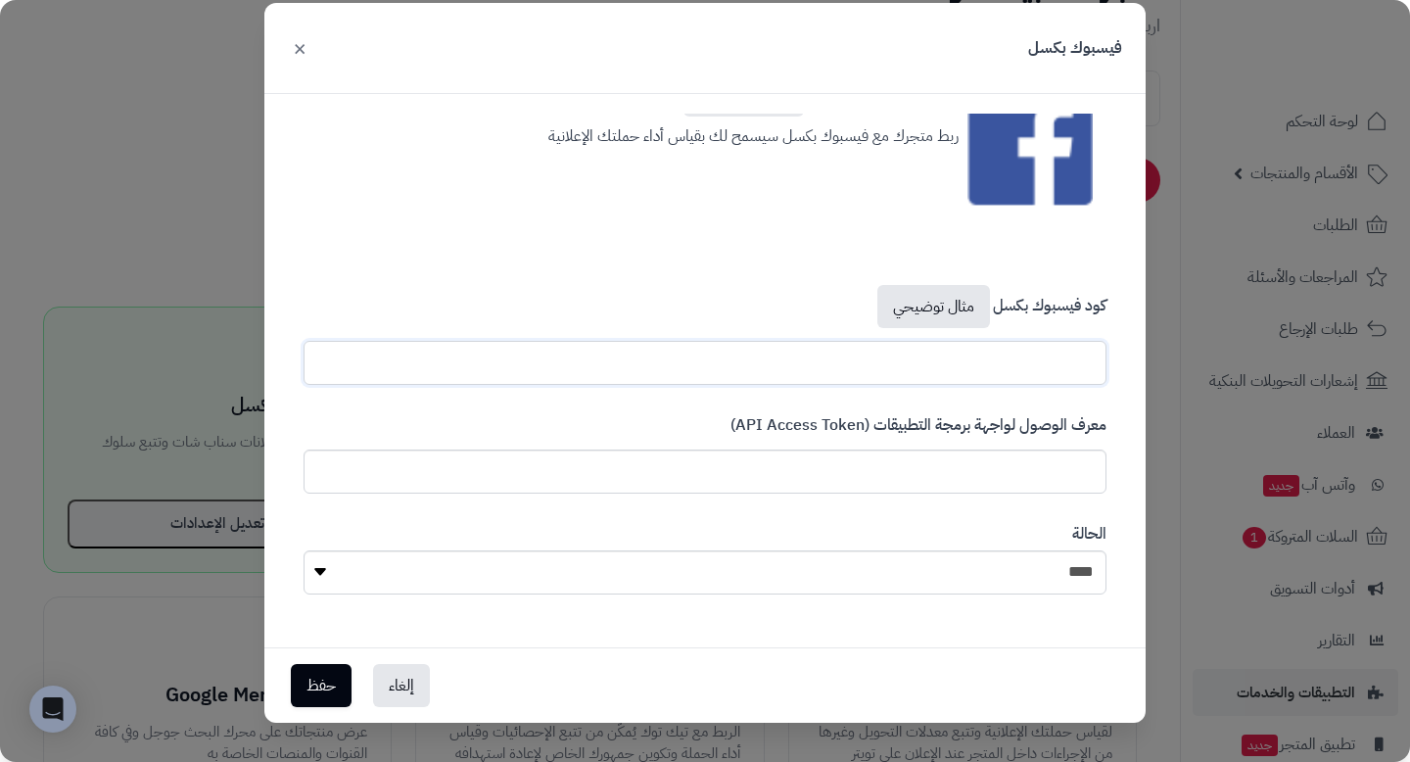
scroll to position [134, 0]
